Goal: Transaction & Acquisition: Download file/media

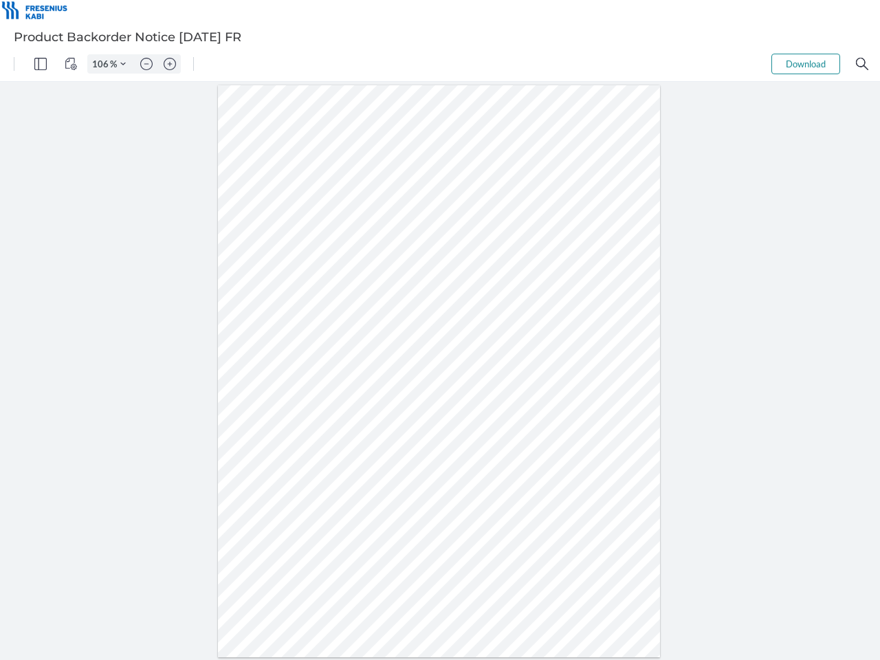
click at [41, 64] on img "Panel" at bounding box center [40, 64] width 12 height 12
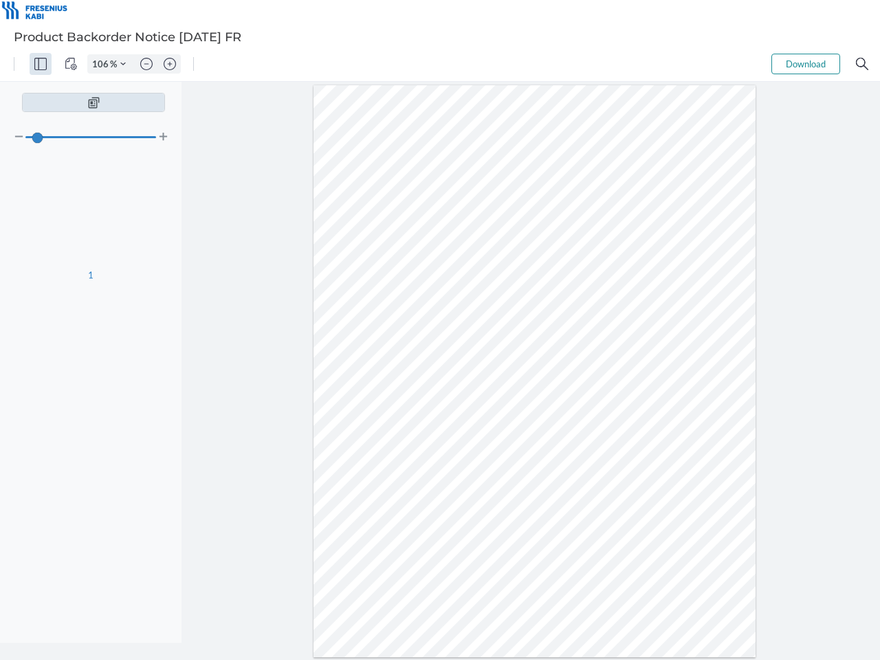
click at [71, 64] on img "View Controls" at bounding box center [71, 64] width 12 height 12
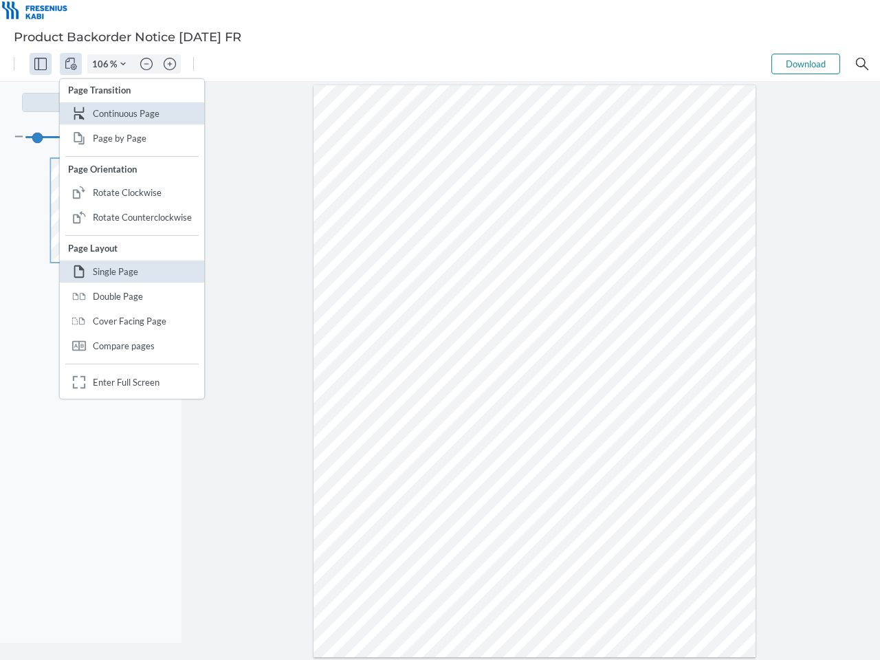
click at [102, 64] on input "106" at bounding box center [99, 64] width 22 height 12
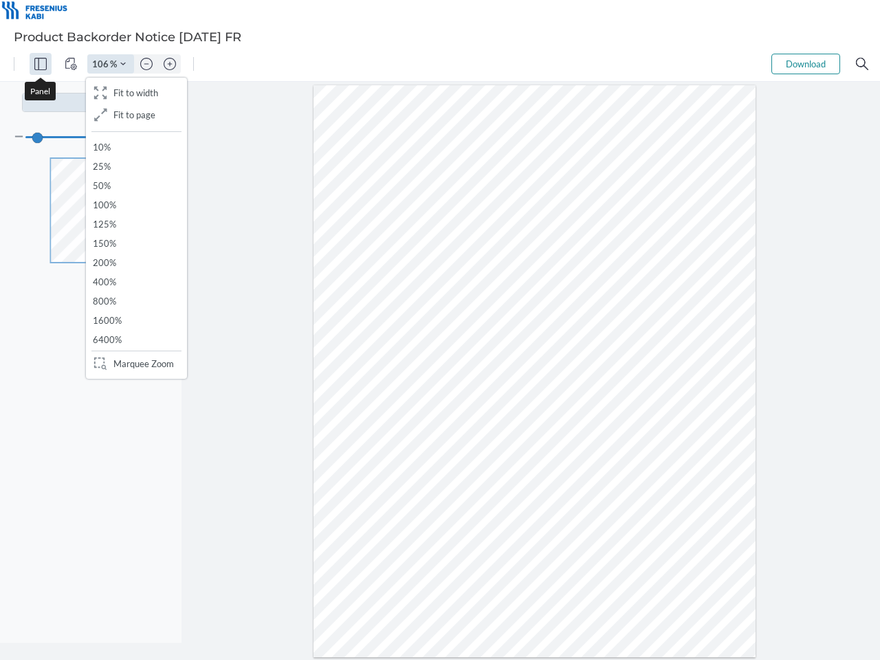
click at [123, 64] on img "Zoom Controls" at bounding box center [122, 63] width 5 height 5
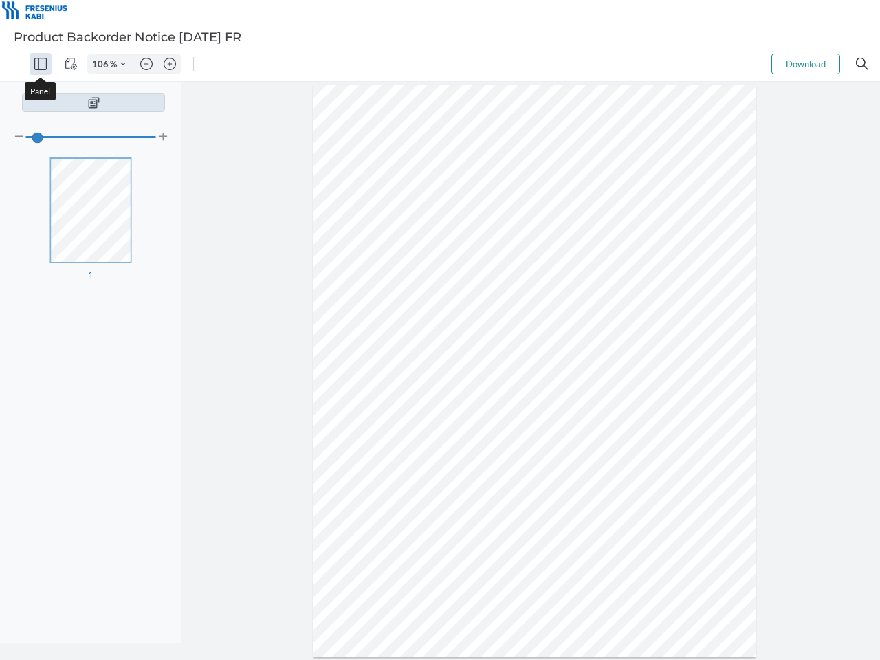
click at [146, 64] on img "Zoom out" at bounding box center [146, 64] width 12 height 12
click at [170, 64] on img "Zoom in" at bounding box center [170, 64] width 12 height 12
type input "106"
click at [806, 64] on button "Download" at bounding box center [805, 64] width 69 height 21
click at [862, 64] on img "Search" at bounding box center [862, 64] width 12 height 12
